Goal: Find specific fact: Find contact information

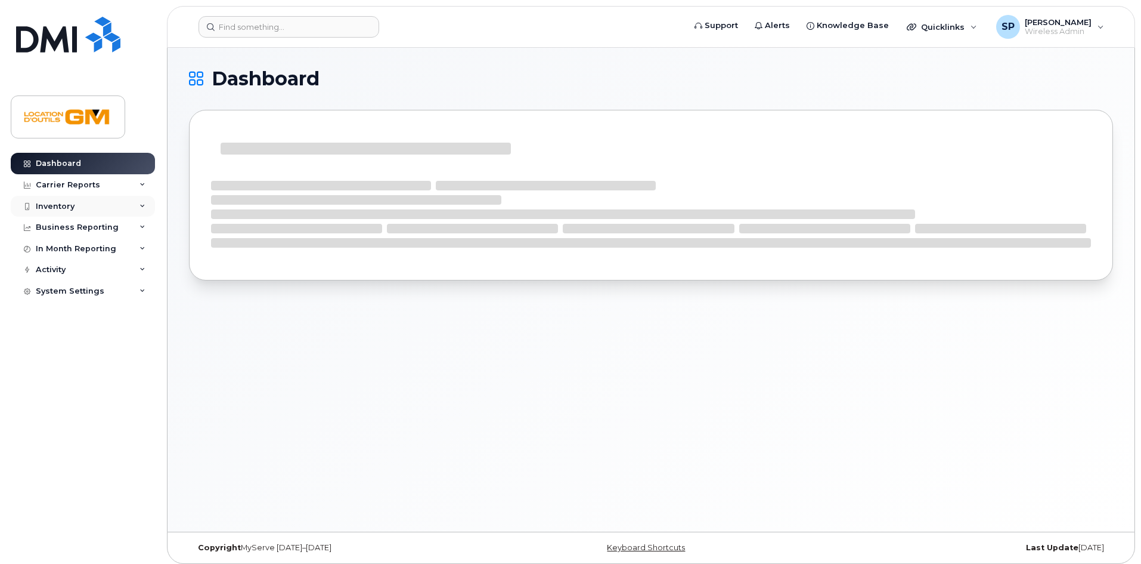
click at [72, 211] on div "Inventory" at bounding box center [83, 206] width 144 height 21
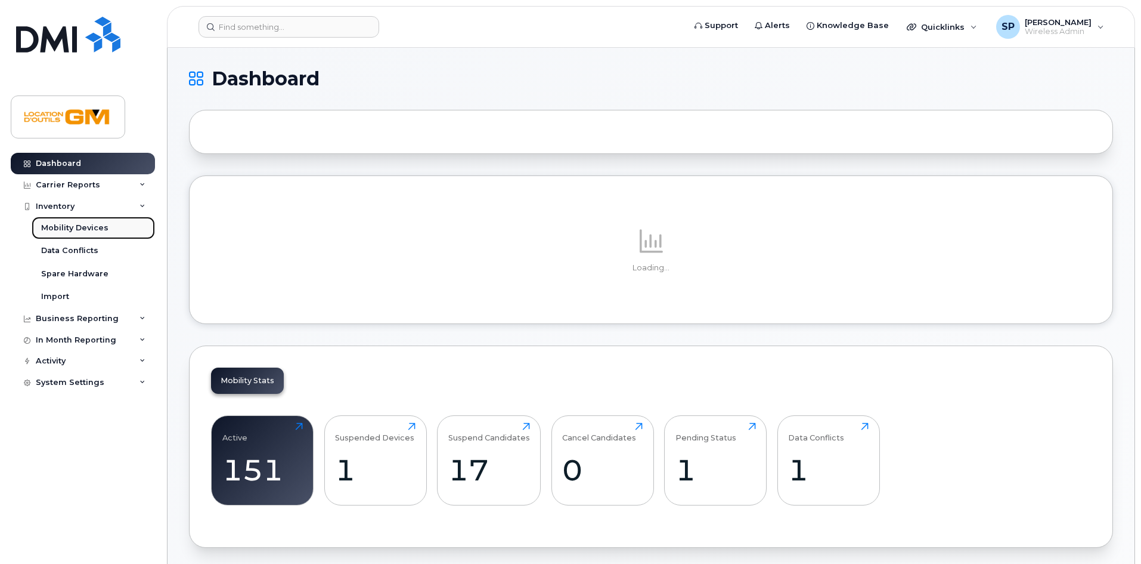
click at [75, 228] on div "Mobility Devices" at bounding box center [74, 227] width 67 height 11
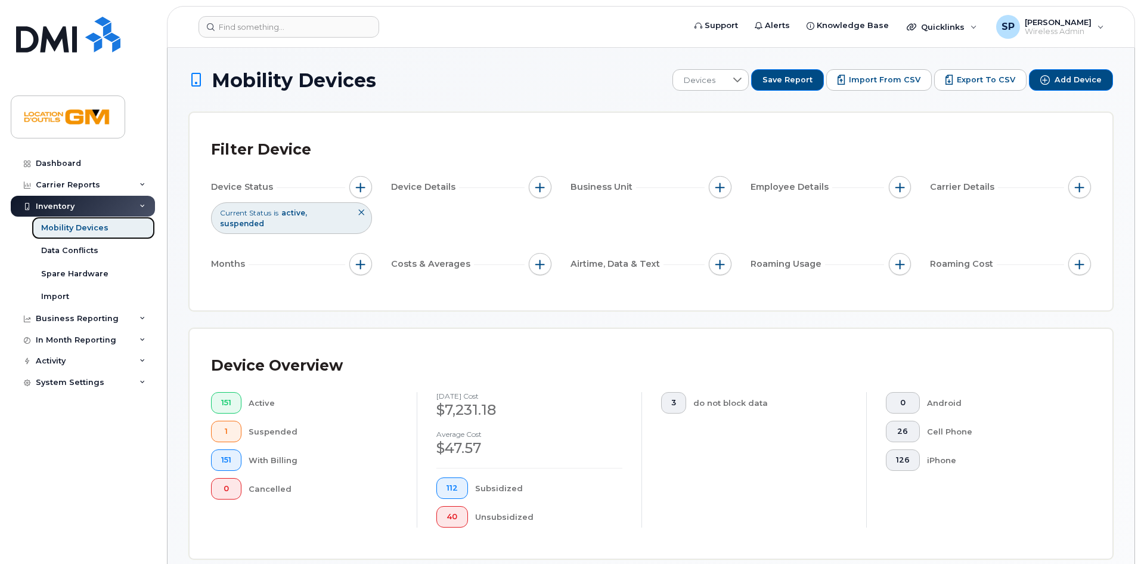
scroll to position [477, 0]
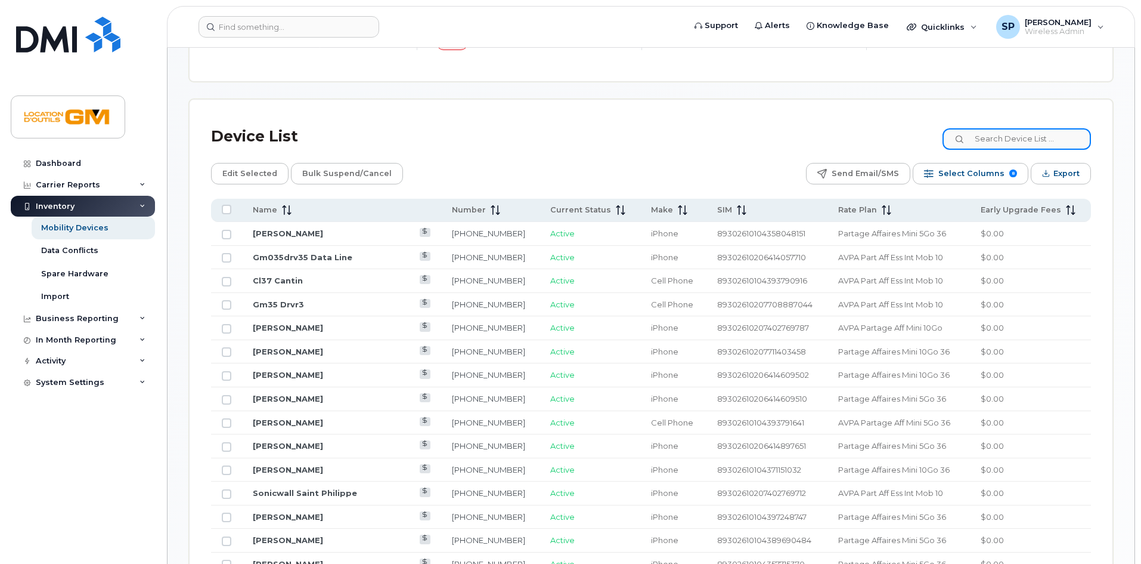
click at [1033, 128] on input at bounding box center [1017, 138] width 148 height 21
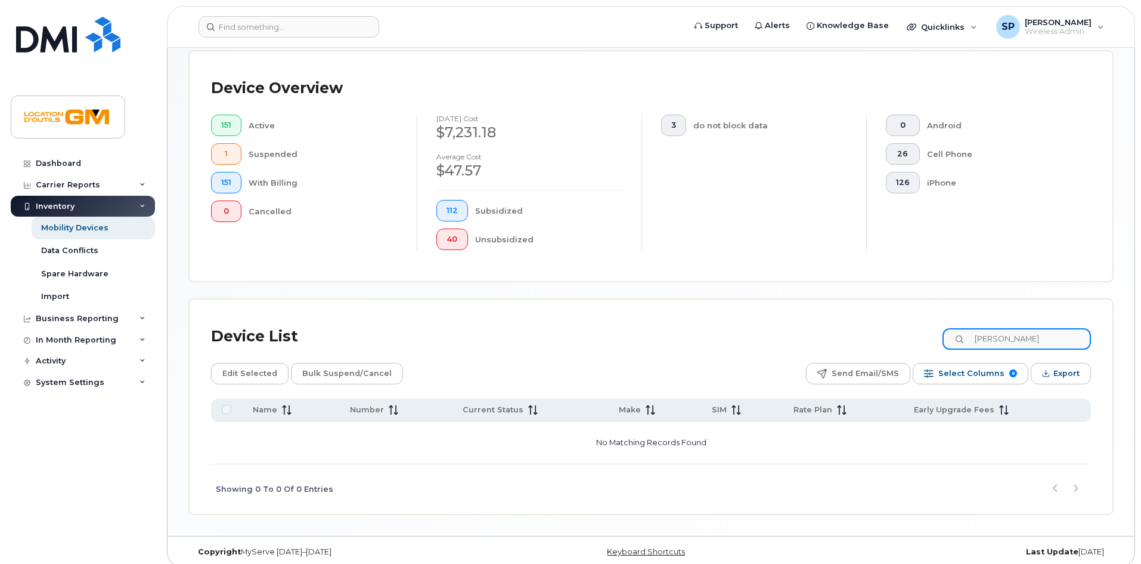
scroll to position [258, 0]
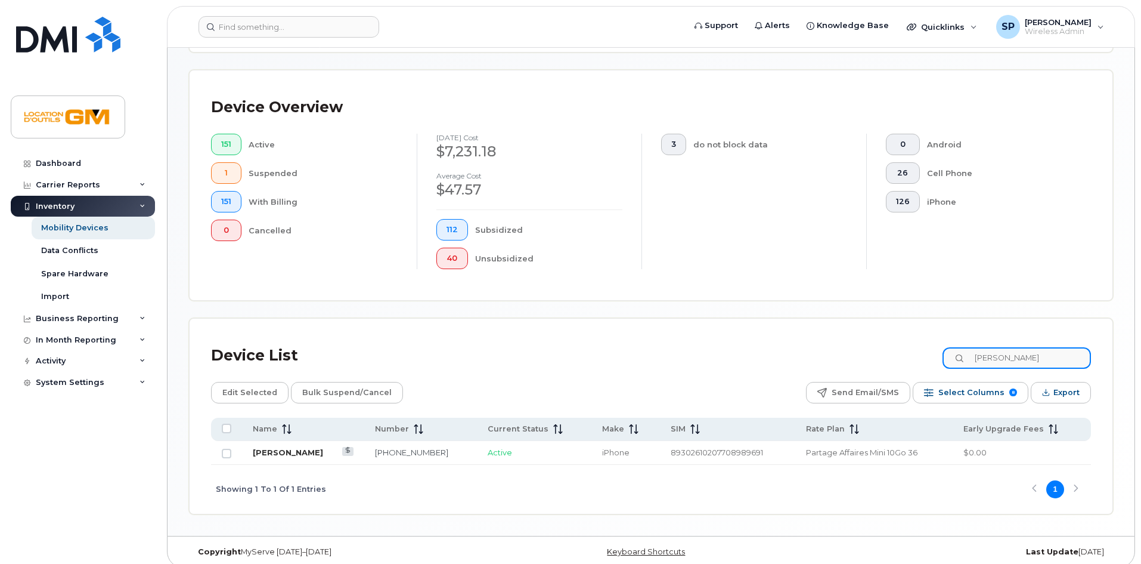
type input "[PERSON_NAME]"
click at [279, 447] on link "[PERSON_NAME]" at bounding box center [288, 452] width 70 height 10
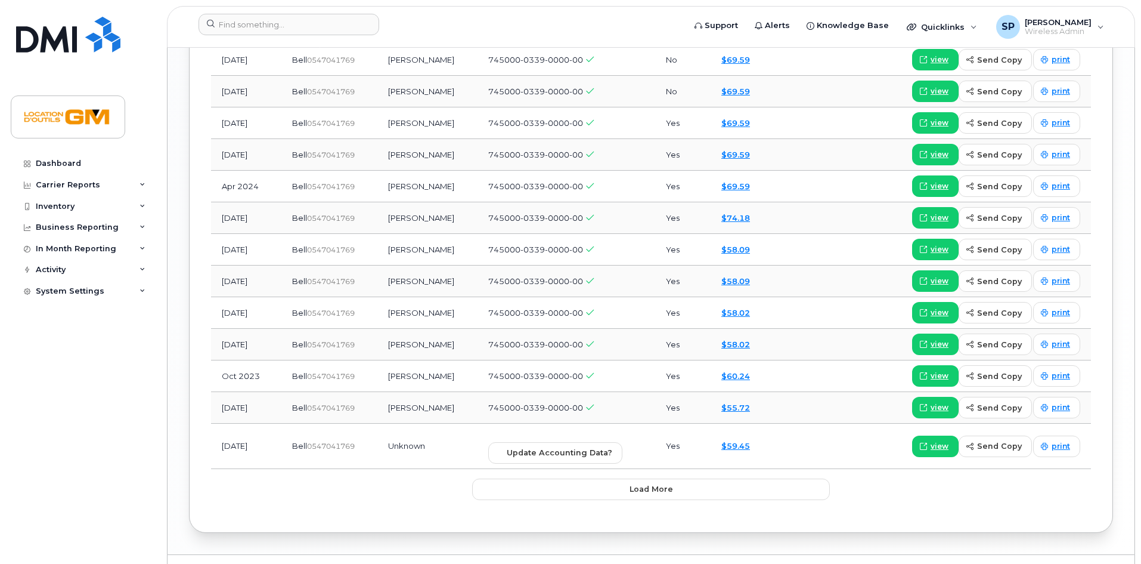
scroll to position [1372, 0]
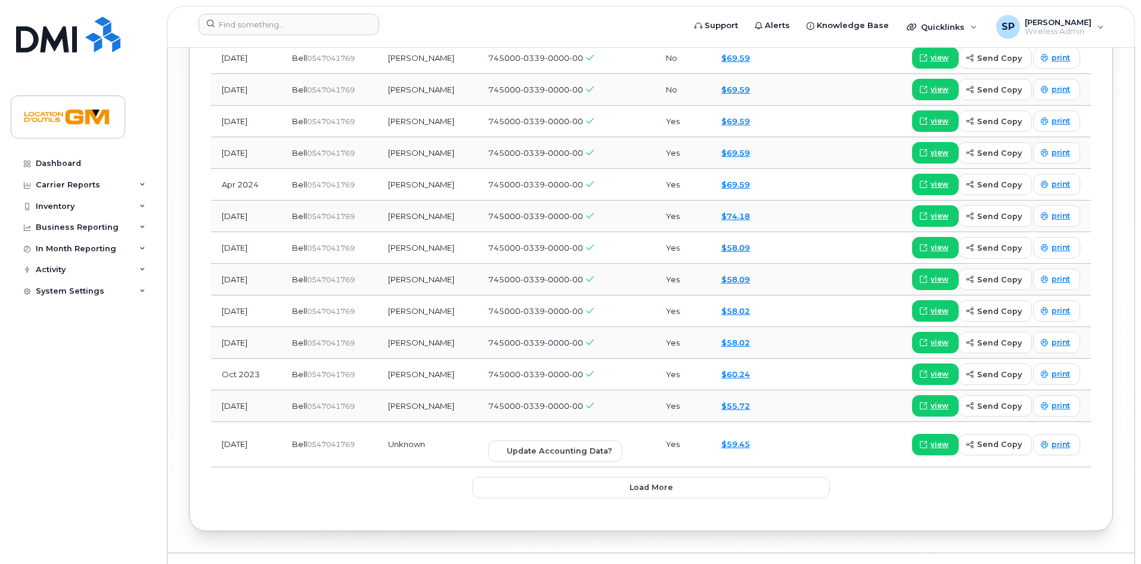
click at [545, 503] on div "Month Account Username Accounting Codes Usage Charges [DATE] Bell  0547041769 […" at bounding box center [651, 70] width 880 height 878
click at [544, 488] on button "Load more" at bounding box center [651, 486] width 358 height 21
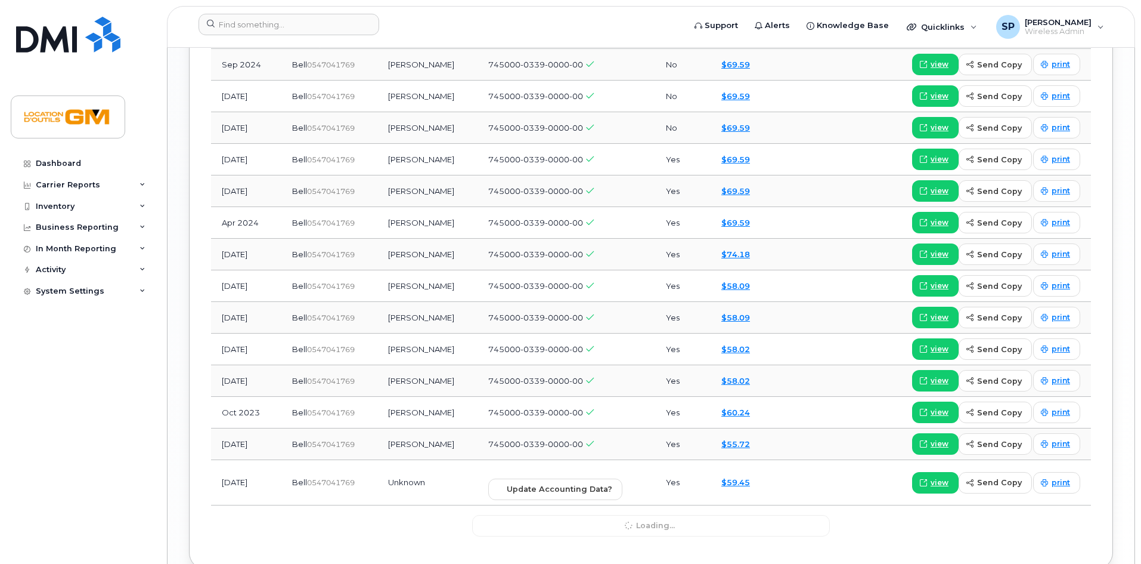
scroll to position [1312, 0]
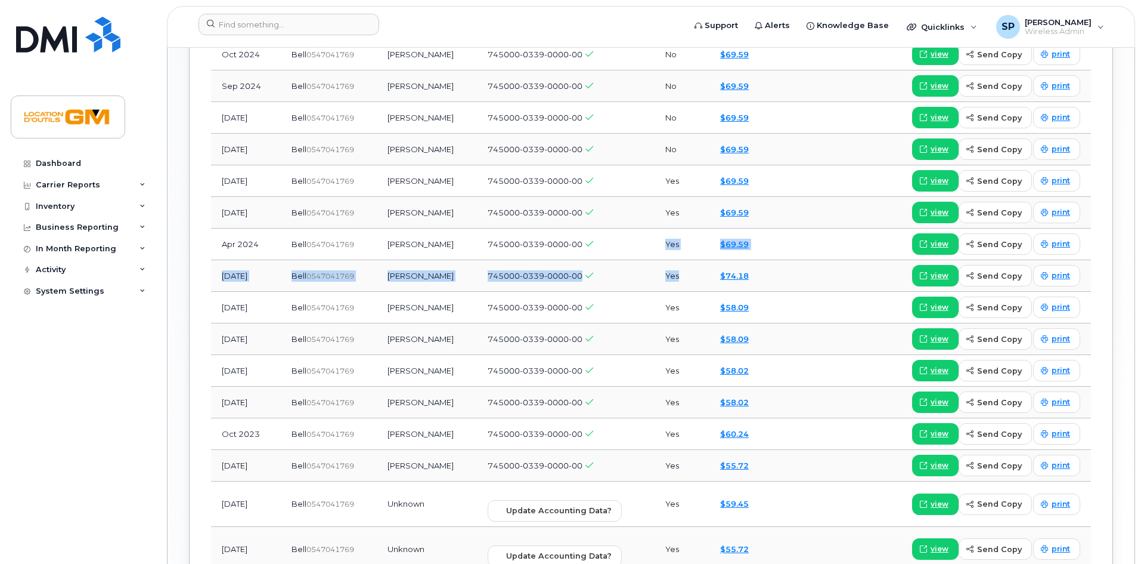
drag, startPoint x: 689, startPoint y: 277, endPoint x: 630, endPoint y: 258, distance: 61.9
click at [630, 258] on tbody "[DATE] Bell  0547041769 [PERSON_NAME] 745000-0339-0000-00 Yes $69.61 dispute in…" at bounding box center [651, 215] width 880 height 984
click at [648, 249] on td "745000-0339-0000-00" at bounding box center [566, 244] width 178 height 32
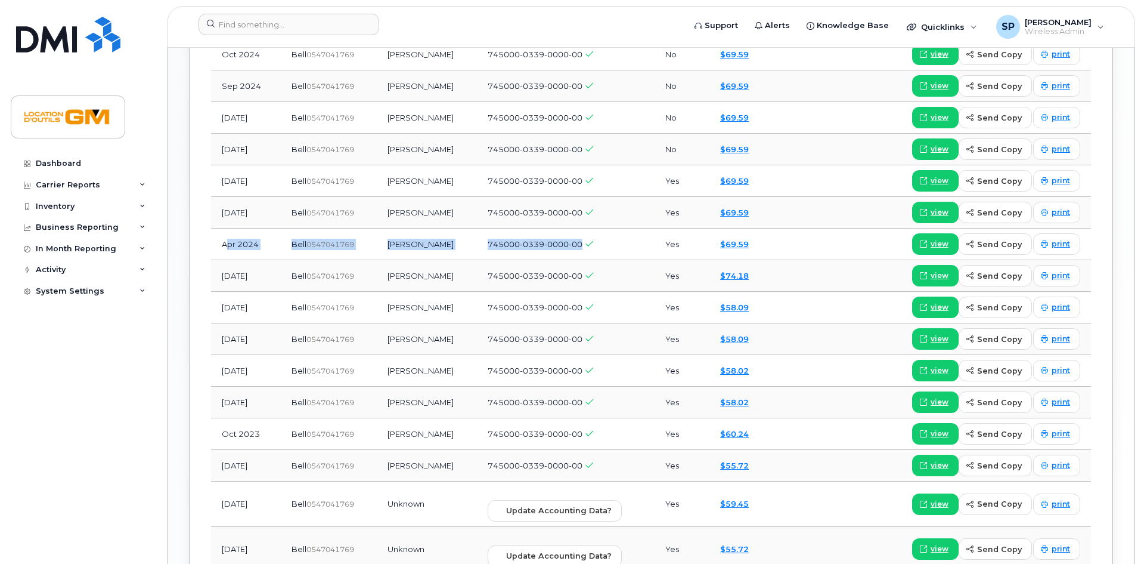
drag, startPoint x: 648, startPoint y: 249, endPoint x: 227, endPoint y: 243, distance: 421.0
click at [227, 243] on tr "[DATE] Bell  0547041769 [PERSON_NAME] 745000-0339-0000-00 Yes $69.59 view send …" at bounding box center [651, 244] width 880 height 32
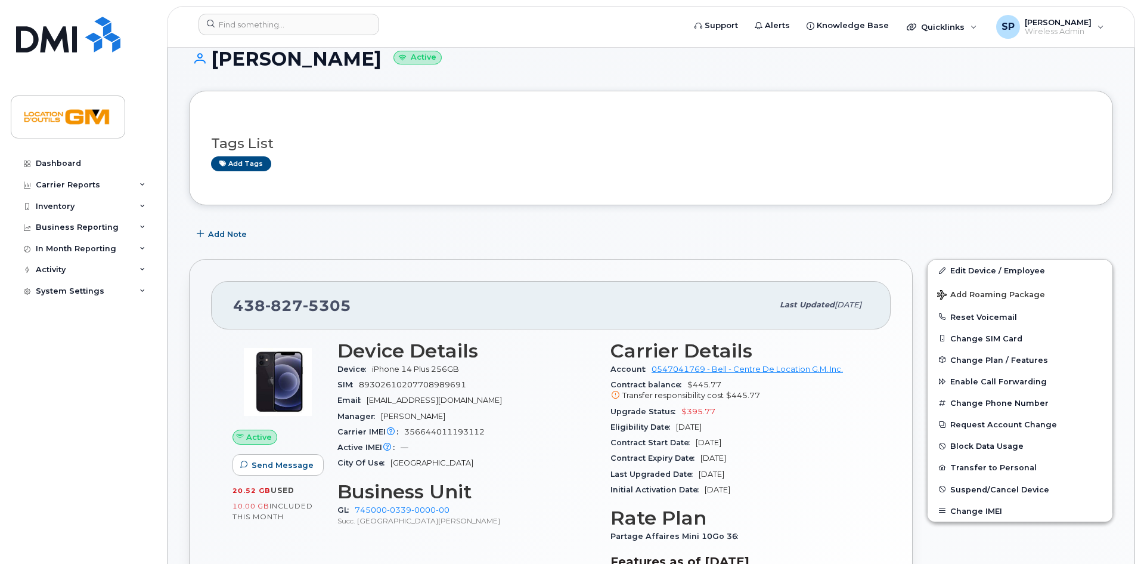
scroll to position [0, 0]
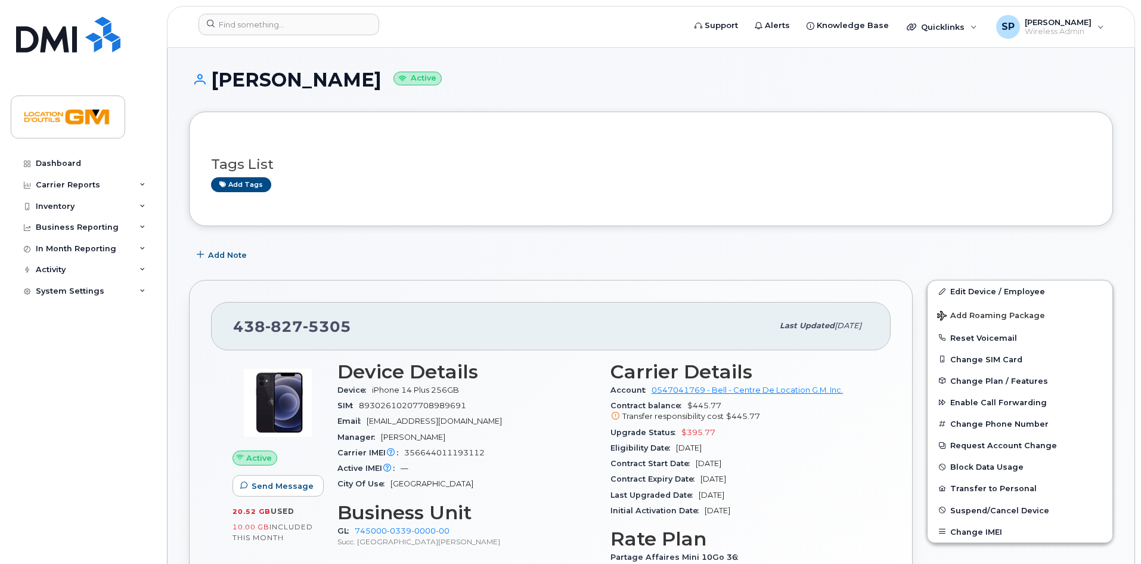
click at [298, 324] on span "827" at bounding box center [284, 326] width 38 height 18
copy span "[PHONE_NUMBER]"
